Goal: Complete application form

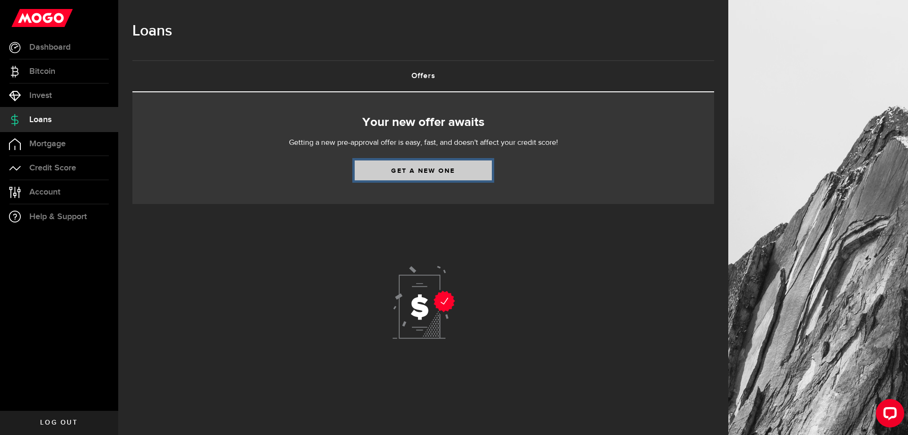
click at [404, 174] on link "Get a new one" at bounding box center [423, 170] width 137 height 20
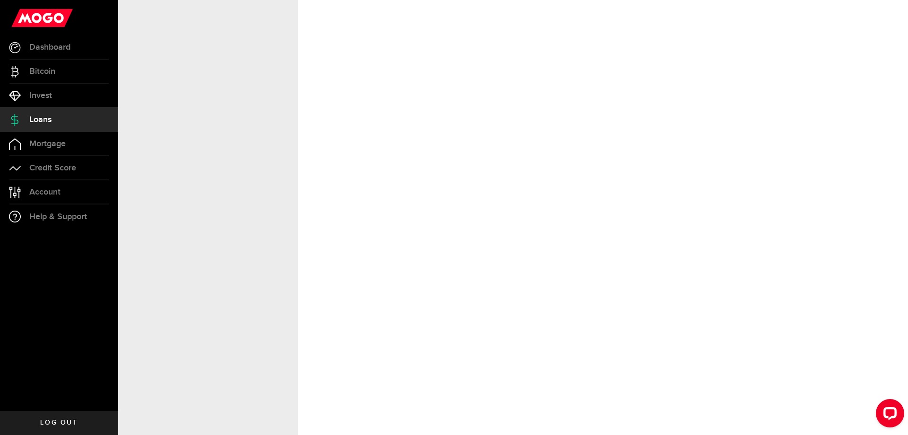
select select "Employed"
select select "8"
select select "2"
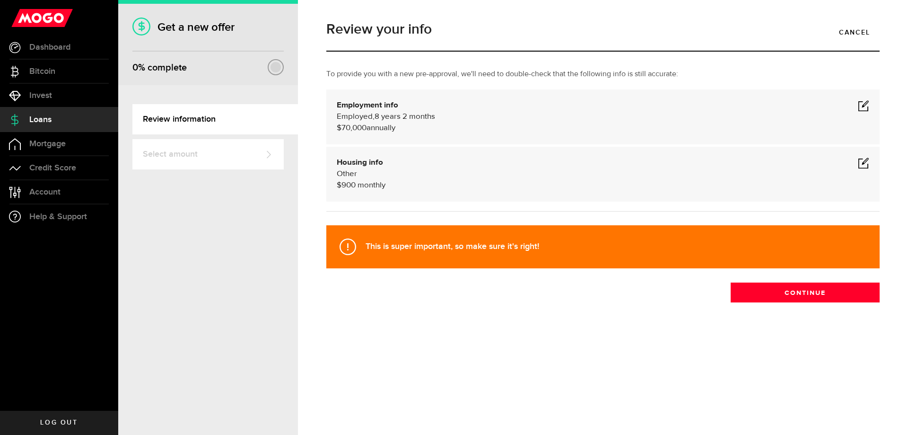
click at [860, 105] on span at bounding box center [863, 105] width 11 height 11
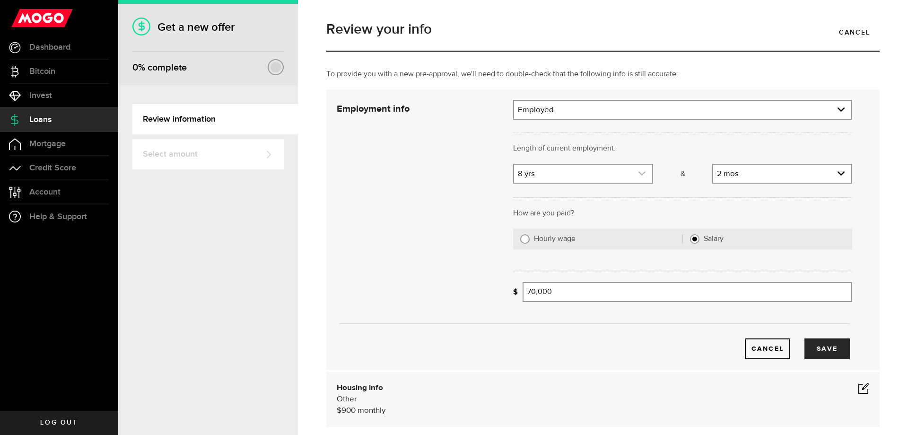
click at [639, 175] on use "expand select" at bounding box center [642, 173] width 7 height 4
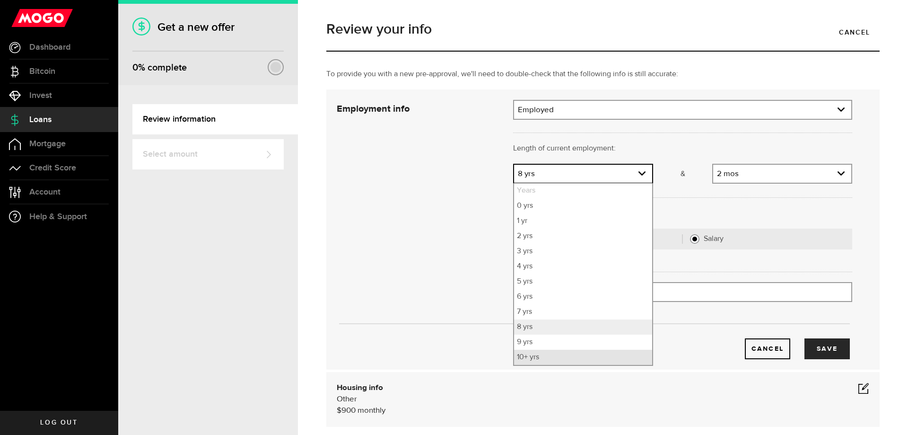
click at [542, 359] on li "10+ yrs" at bounding box center [583, 357] width 138 height 15
select select "10"
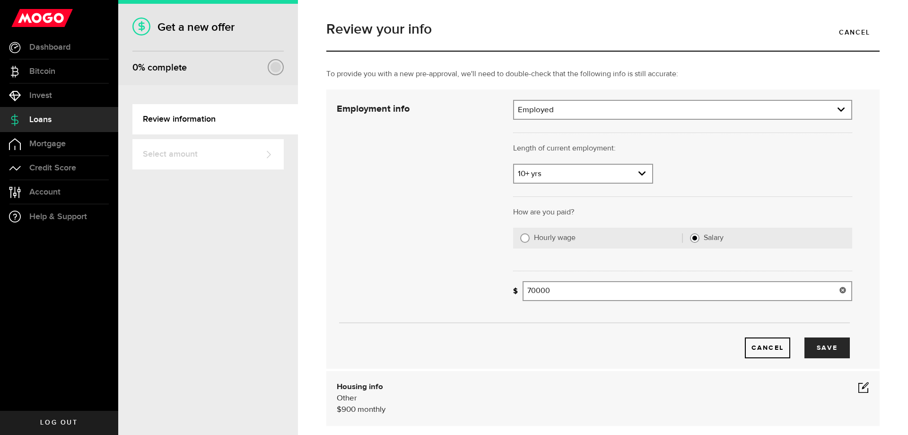
drag, startPoint x: 575, startPoint y: 297, endPoint x: 455, endPoint y: 283, distance: 120.4
click at [464, 283] on div "Employment info Employment type What's your employment situation like? Employed…" at bounding box center [595, 229] width 530 height 258
type input "80,500"
click at [475, 339] on div "Cancel Save" at bounding box center [592, 347] width 515 height 21
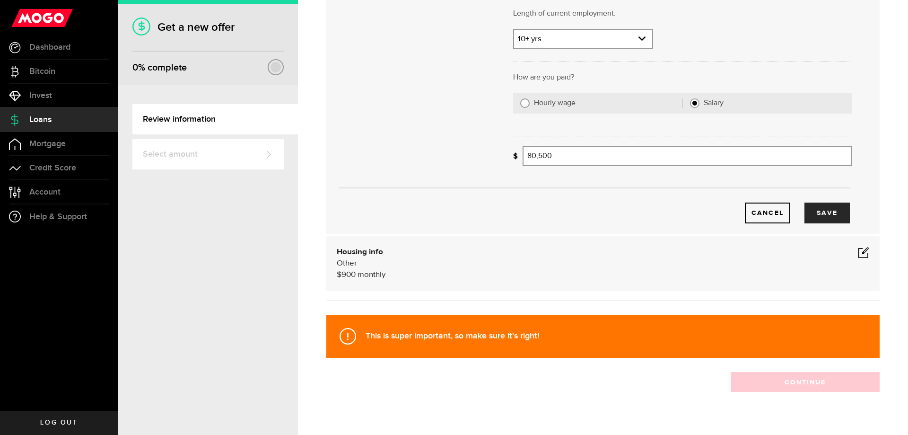
scroll to position [152, 0]
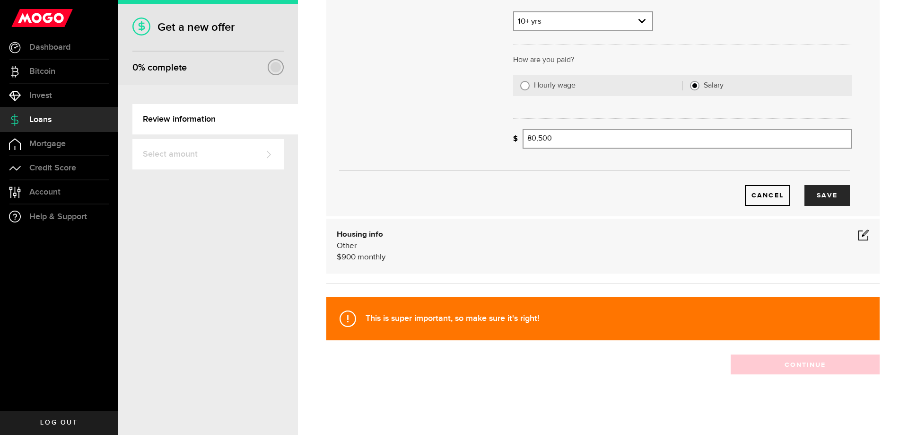
click at [658, 261] on div "Housing info Other $ 900 monthly" at bounding box center [603, 246] width 533 height 34
click at [834, 202] on button "Save" at bounding box center [827, 195] width 45 height 21
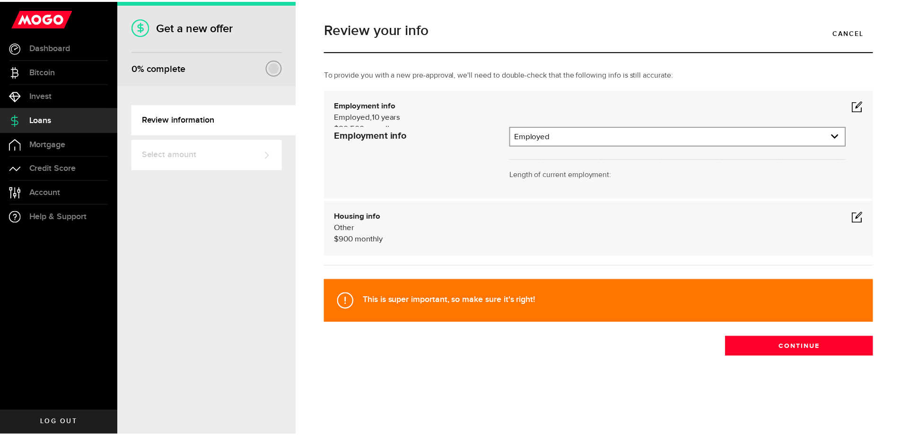
scroll to position [0, 0]
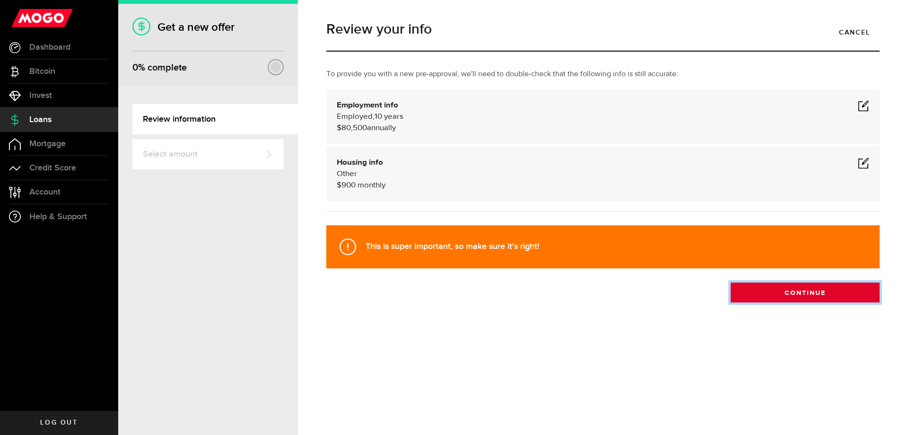
click at [800, 298] on button "Continue" at bounding box center [805, 292] width 149 height 20
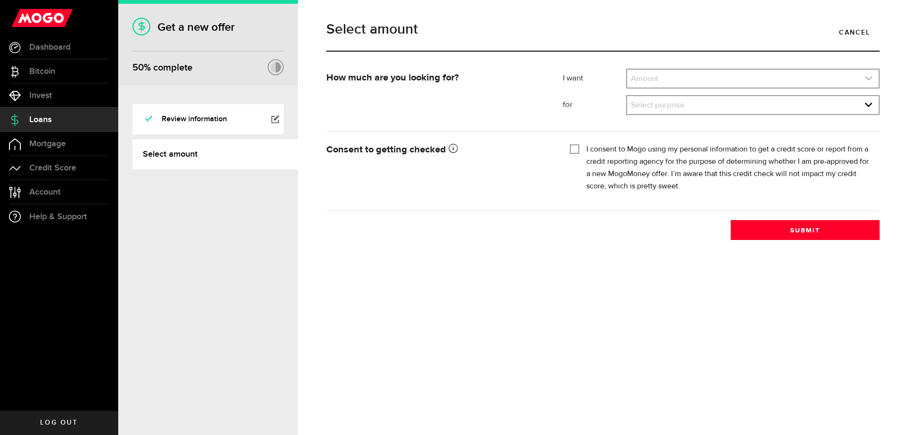
click at [681, 74] on link "expand select" at bounding box center [753, 79] width 252 height 18
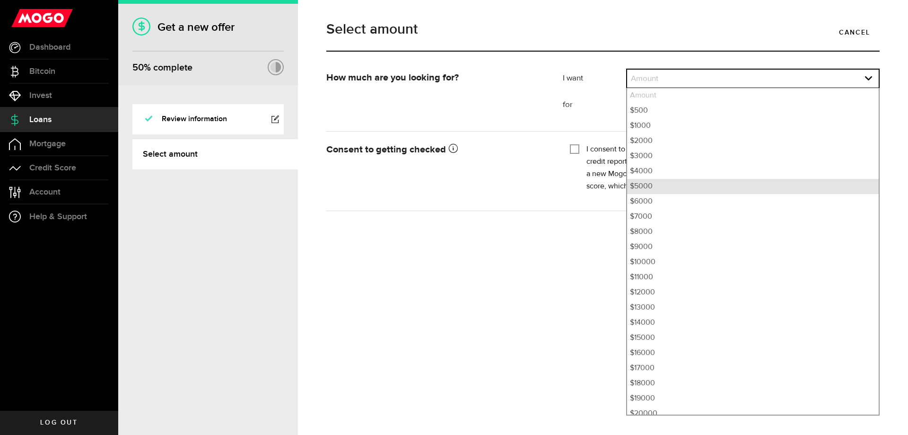
click at [654, 192] on li "$5000" at bounding box center [753, 186] width 252 height 15
select select "5000"
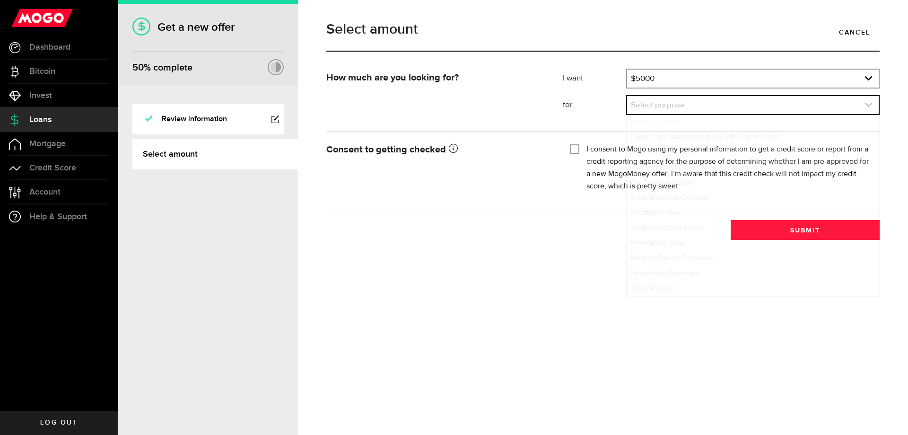
click at [650, 106] on link "expand select" at bounding box center [753, 105] width 252 height 18
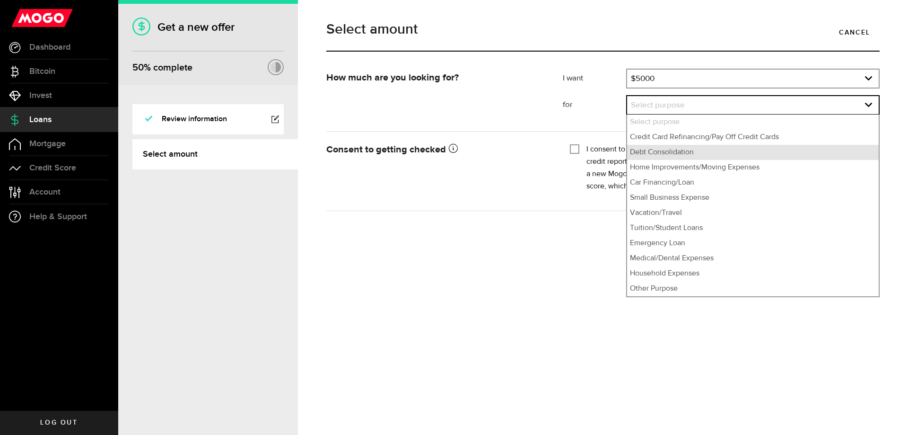
click at [656, 150] on li "Debt Consolidation" at bounding box center [753, 152] width 252 height 15
select select "Debt Consolidation"
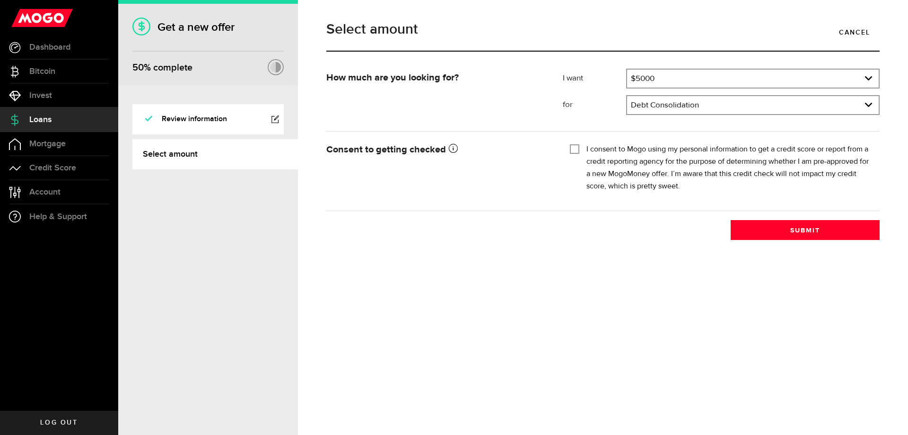
click at [577, 151] on input "I consent to Mogo using my personal information to get a credit score or report…" at bounding box center [574, 147] width 9 height 9
checkbox input "true"
click at [766, 232] on button "Submit" at bounding box center [805, 230] width 149 height 20
click at [69, 166] on span "Credit Score" at bounding box center [52, 168] width 47 height 9
